Goal: Information Seeking & Learning: Learn about a topic

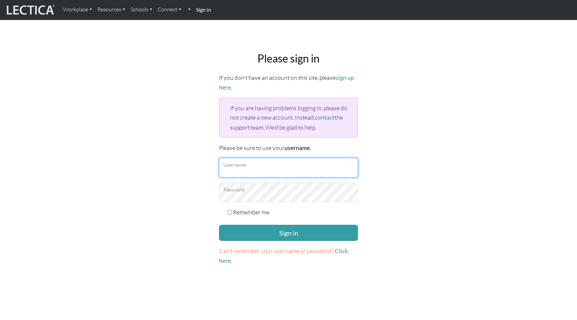
type input "[EMAIL_ADDRESS][DOMAIN_NAME]"
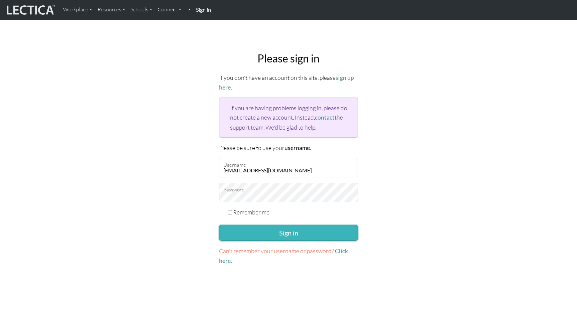
click at [289, 233] on button "Sign in" at bounding box center [288, 233] width 139 height 16
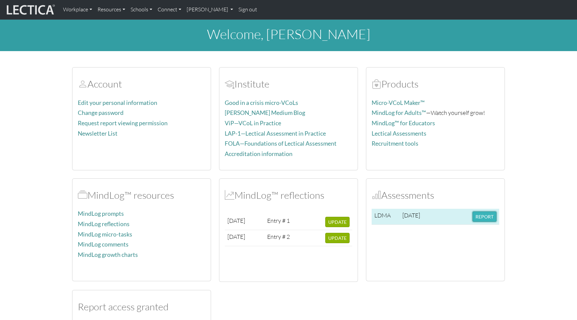
click at [478, 215] on button "REPORT" at bounding box center [485, 216] width 24 height 10
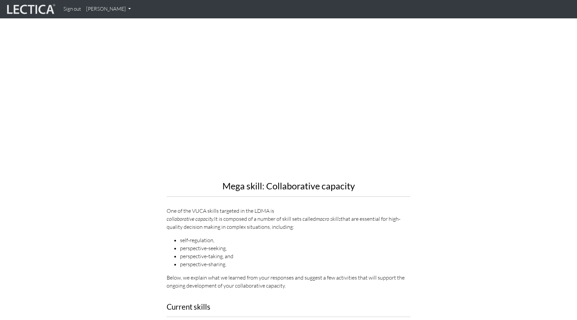
scroll to position [706, 0]
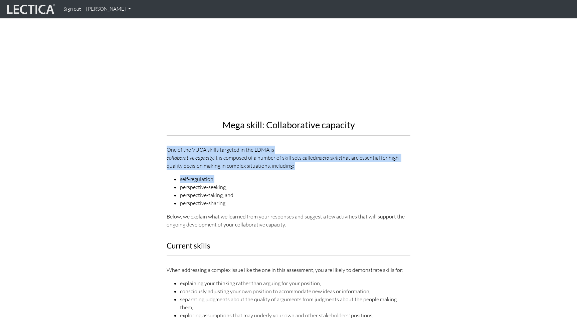
drag, startPoint x: 226, startPoint y: 134, endPoint x: 245, endPoint y: 162, distance: 34.3
click at [245, 162] on div "Mega skill: Collaborative capacity One of the VUCA skills targeted in the LDMA …" at bounding box center [289, 91] width 244 height 276
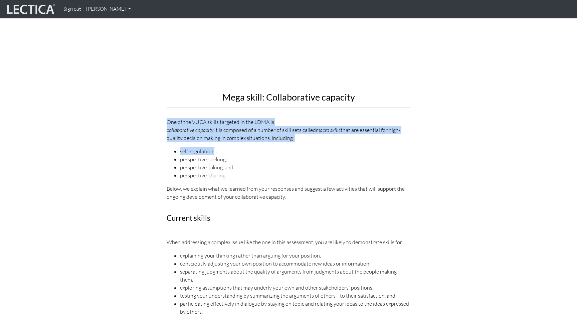
scroll to position [739, 0]
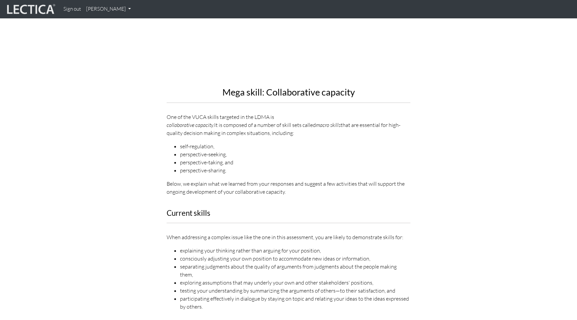
click at [223, 213] on div "Current skills When addressing a complex issue like the one in this assessment,…" at bounding box center [289, 264] width 254 height 110
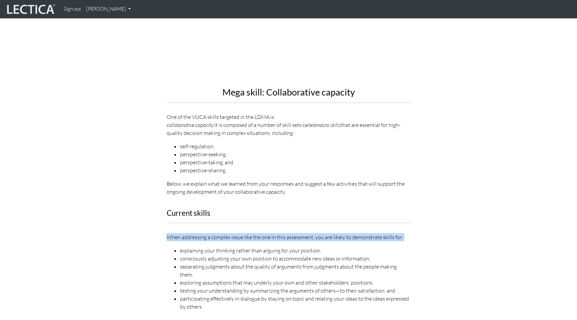
drag, startPoint x: 223, startPoint y: 213, endPoint x: 252, endPoint y: 228, distance: 32.3
click at [252, 228] on div "Current skills When addressing a complex issue like the one in this assessment,…" at bounding box center [289, 264] width 254 height 110
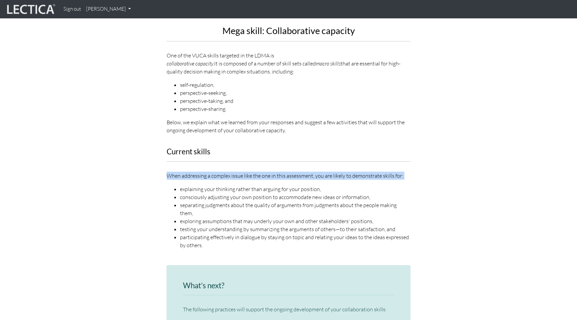
scroll to position [812, 0]
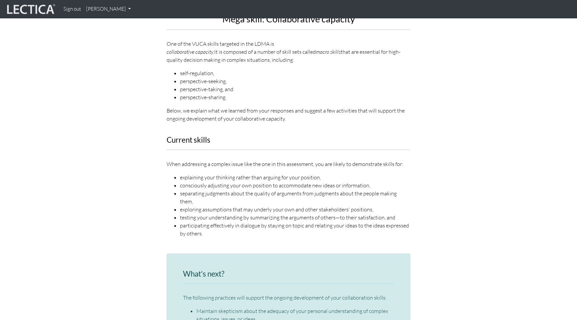
click at [256, 173] on li "explaining your thinking rather than arguing for your position," at bounding box center [295, 177] width 230 height 8
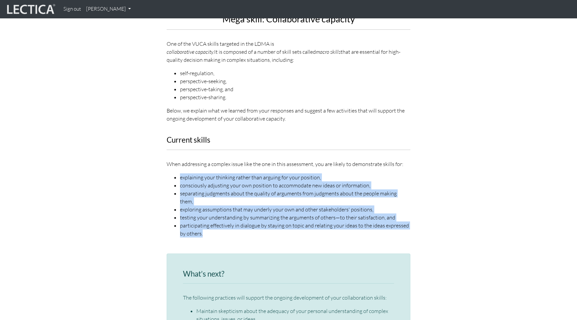
drag, startPoint x: 256, startPoint y: 154, endPoint x: 217, endPoint y: 208, distance: 67.0
click at [217, 208] on div "When addressing a complex issue like the one in this assessment, you are likely…" at bounding box center [289, 198] width 244 height 77
click at [217, 221] on li "participating effectively in dialogue by staying on topic and relating your ide…" at bounding box center [295, 229] width 230 height 16
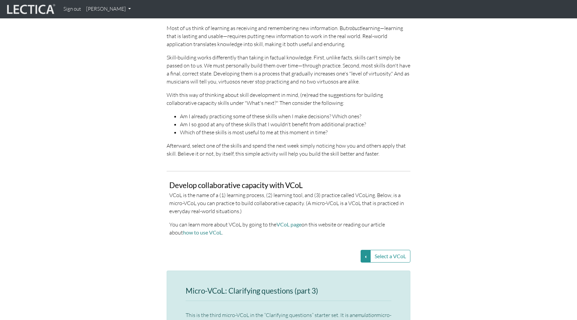
scroll to position [1238, 0]
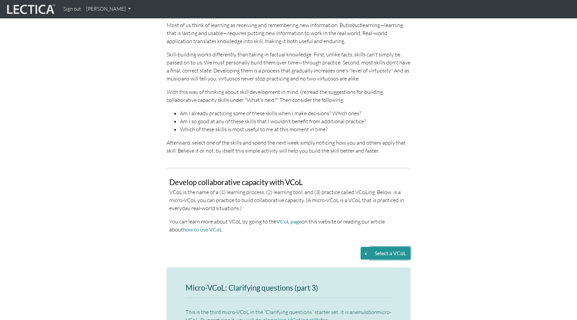
click at [376, 247] on button "Select a VCoL" at bounding box center [390, 253] width 40 height 13
click at [365, 247] on button "Select a VCoL" at bounding box center [366, 253] width 10 height 13
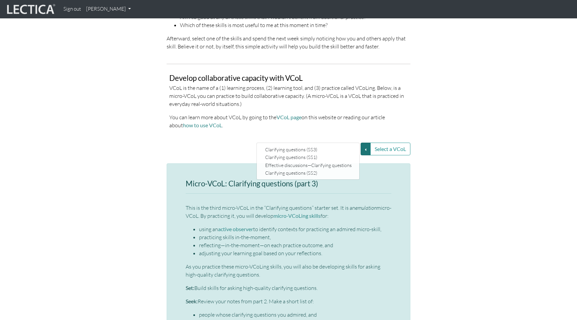
click at [343, 233] on li "practicing skills in-the-moment," at bounding box center [295, 237] width 192 height 8
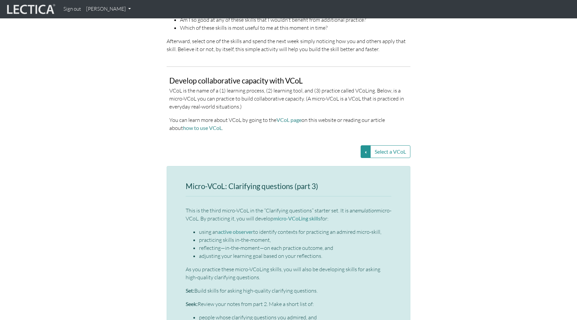
scroll to position [1282, 0]
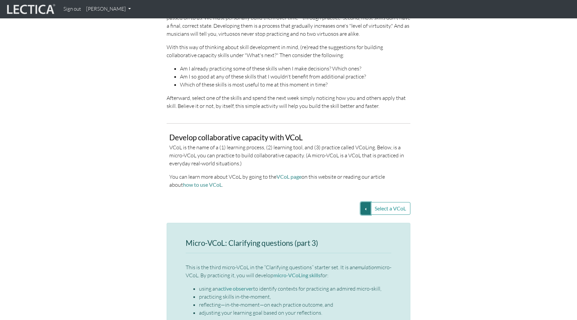
click at [362, 202] on button "Select a VCoL" at bounding box center [366, 208] width 10 height 13
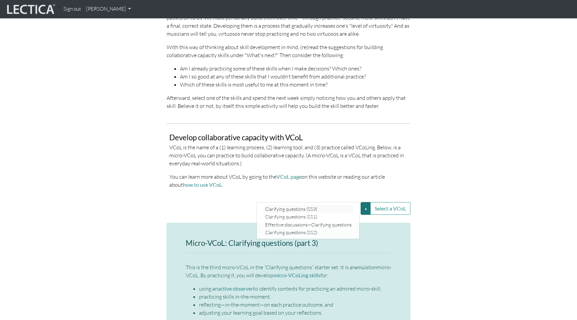
click at [339, 205] on link "Clarifying questions (SS3)" at bounding box center [309, 209] width 90 height 8
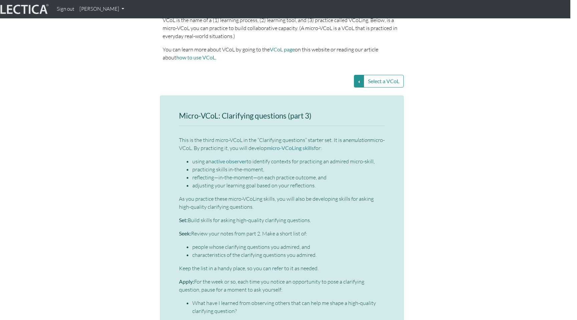
scroll to position [1410, 7]
click at [354, 74] on button "Select a VCoL" at bounding box center [359, 80] width 10 height 13
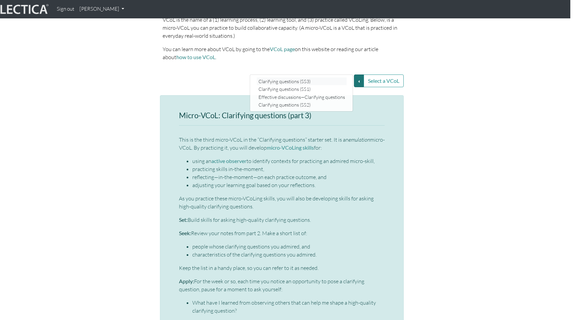
click at [309, 77] on link "Clarifying questions (SS3)" at bounding box center [302, 81] width 90 height 8
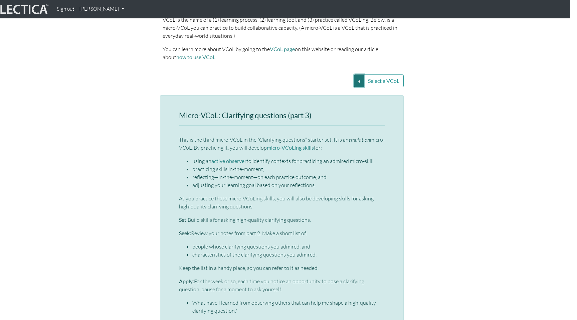
click at [354, 74] on button "Select a VCoL" at bounding box center [359, 80] width 10 height 13
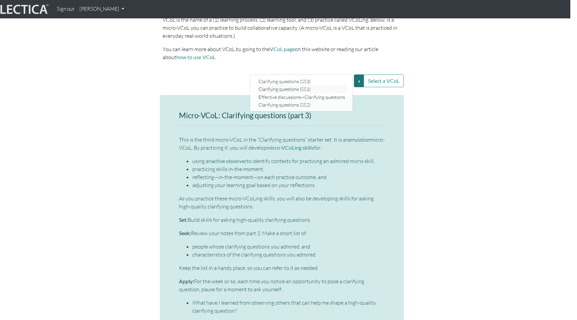
click at [340, 86] on link "Clarifying questions (SS1)" at bounding box center [302, 90] width 90 height 8
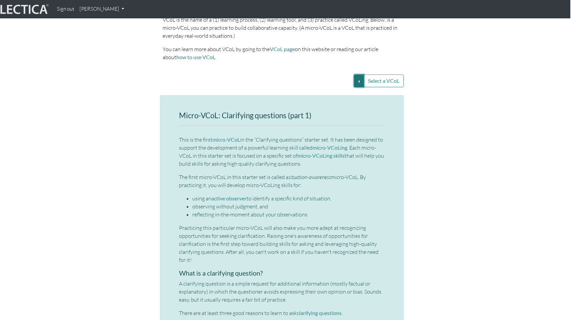
click at [358, 74] on button "Select a VCoL" at bounding box center [359, 80] width 10 height 13
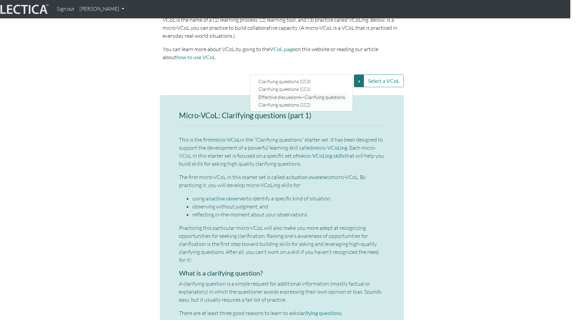
click at [336, 93] on link "Effective discussions—Clarifying questions" at bounding box center [302, 97] width 90 height 8
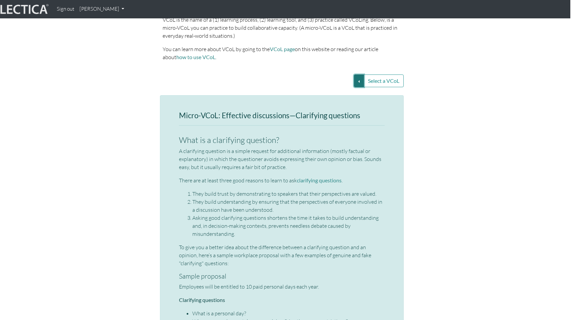
click at [354, 74] on button "Select a VCoL" at bounding box center [359, 80] width 10 height 13
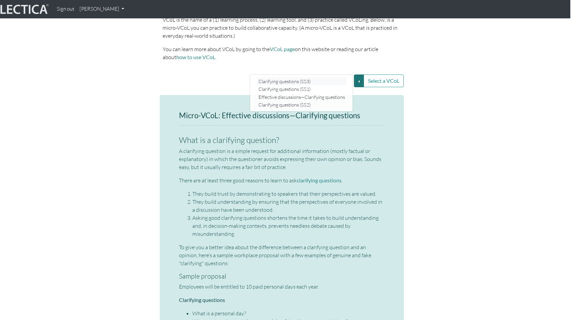
click at [333, 77] on link "Clarifying questions (SS3)" at bounding box center [302, 81] width 90 height 8
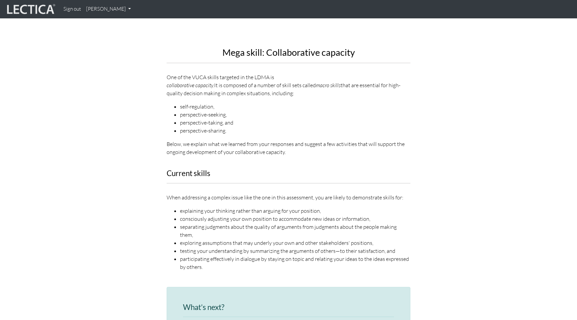
scroll to position [780, 0]
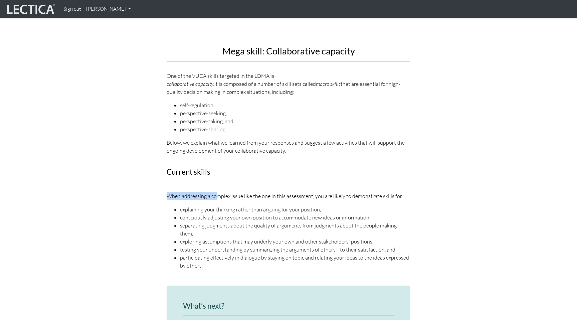
drag, startPoint x: 202, startPoint y: 173, endPoint x: 215, endPoint y: 179, distance: 14.3
click at [215, 179] on div "Current skills When addressing a complex issue like the one in this assessment,…" at bounding box center [289, 223] width 254 height 110
click at [215, 192] on p "When addressing a complex issue like the one in this assessment, you are likely…" at bounding box center [289, 196] width 244 height 8
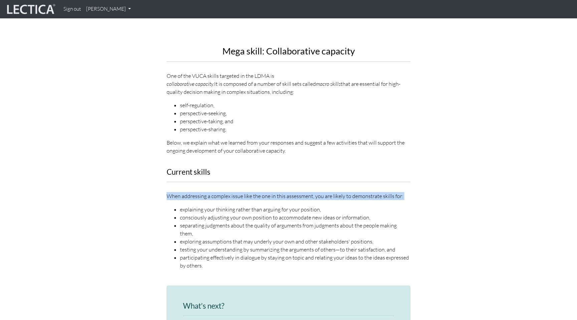
click at [215, 192] on p "When addressing a complex issue like the one in this assessment, you are likely…" at bounding box center [289, 196] width 244 height 8
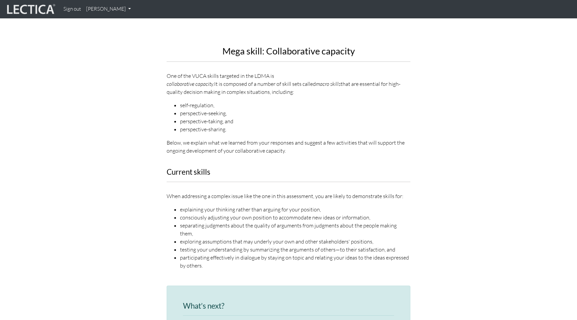
click at [225, 205] on li "explaining your thinking rather than arguing for your position," at bounding box center [295, 209] width 230 height 8
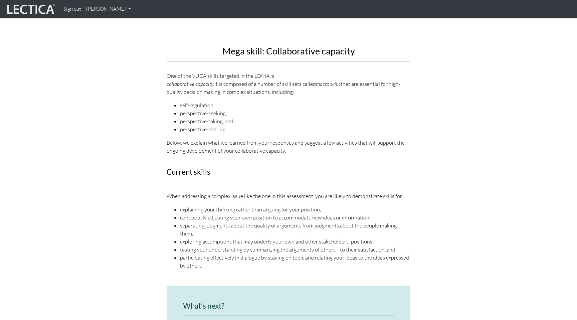
click at [227, 192] on p "When addressing a complex issue like the one in this assessment, you are likely…" at bounding box center [289, 196] width 244 height 8
click at [232, 213] on li "consciously adjusting your own position to accommodate new ideas or information," at bounding box center [295, 217] width 230 height 8
click at [238, 221] on li "separating judgments about the quality of arguments from judgments about the pe…" at bounding box center [295, 229] width 230 height 16
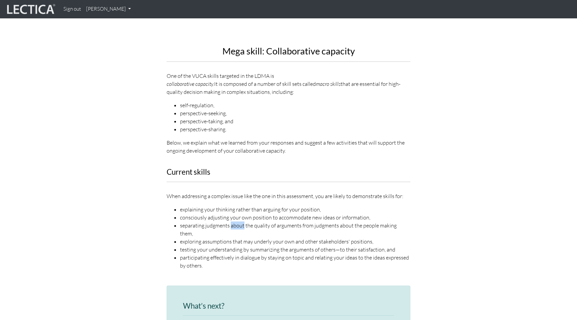
click at [238, 221] on li "separating judgments about the quality of arguments from judgments about the pe…" at bounding box center [295, 229] width 230 height 16
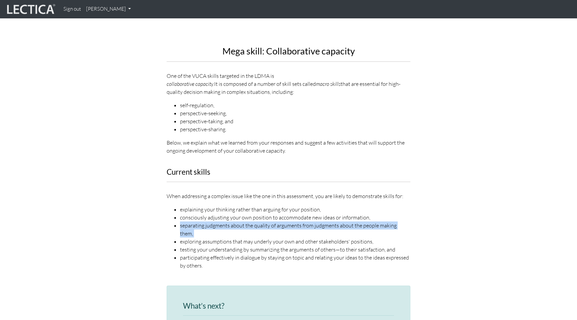
click at [238, 221] on li "separating judgments about the quality of arguments from judgments about the pe…" at bounding box center [295, 229] width 230 height 16
